Goal: Information Seeking & Learning: Compare options

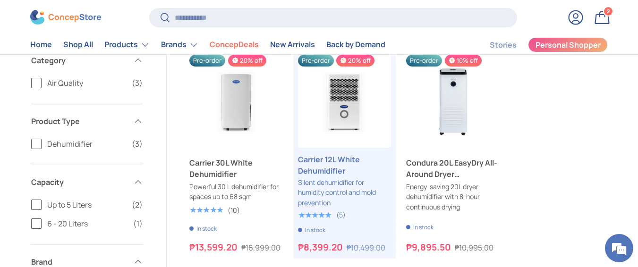
scroll to position [78, 0]
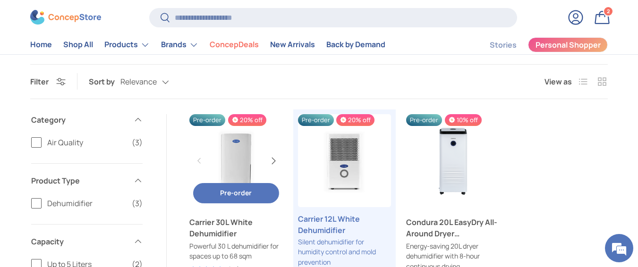
click at [269, 156] on button "Next" at bounding box center [272, 160] width 15 height 15
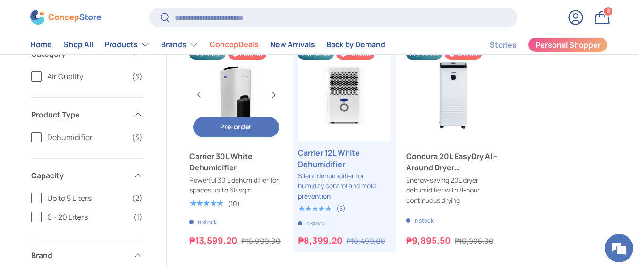
scroll to position [157, 0]
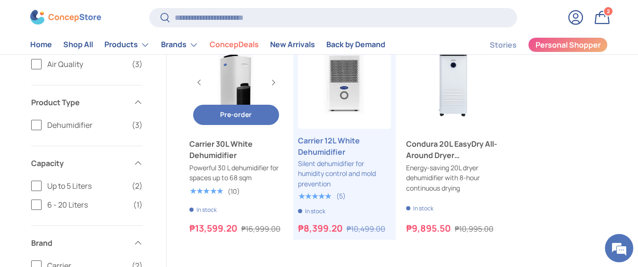
click at [249, 151] on link "Carrier 30L White Dehumidifier" at bounding box center [235, 149] width 93 height 23
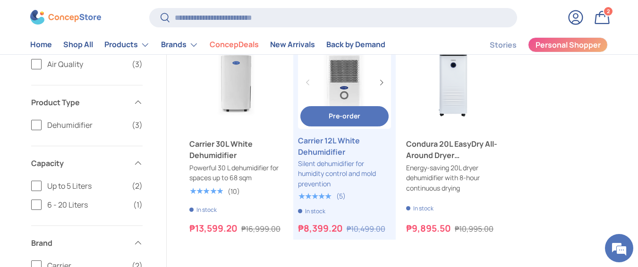
click at [346, 158] on link "Carrier 12L White Dehumidifier" at bounding box center [344, 146] width 93 height 23
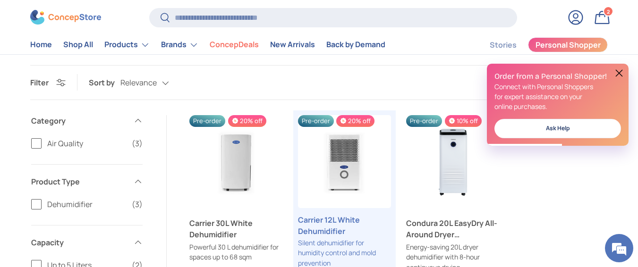
click at [619, 74] on button at bounding box center [618, 72] width 11 height 11
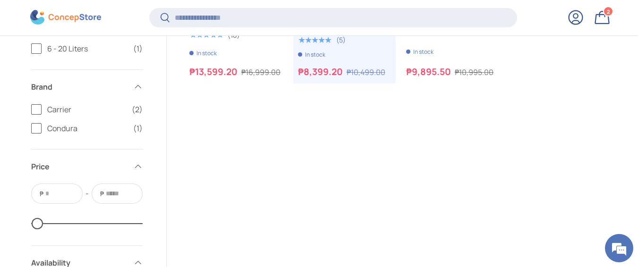
scroll to position [252, 0]
